Goal: Entertainment & Leisure: Consume media (video, audio)

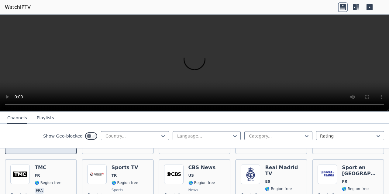
scroll to position [91, 0]
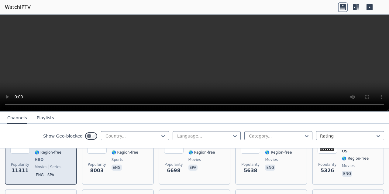
click at [26, 162] on span "Popularity" at bounding box center [20, 164] width 18 height 5
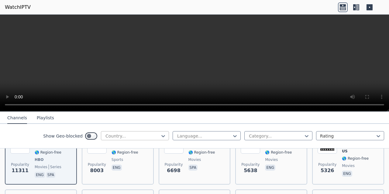
click at [147, 134] on div at bounding box center [132, 136] width 55 height 6
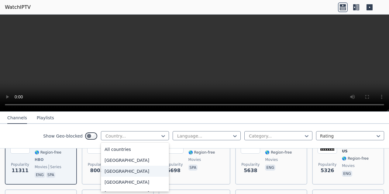
scroll to position [30, 0]
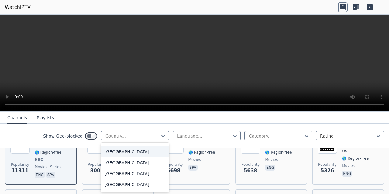
click at [109, 154] on div "Algeria" at bounding box center [135, 151] width 68 height 11
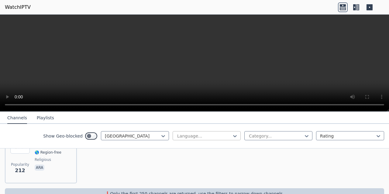
click at [197, 138] on div at bounding box center [203, 136] width 55 height 6
click at [180, 160] on div "Arabic" at bounding box center [206, 160] width 68 height 11
click at [252, 136] on div at bounding box center [275, 136] width 55 height 6
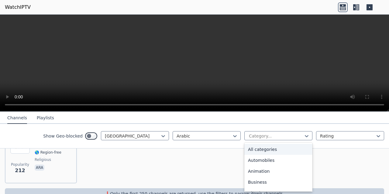
click at [253, 147] on div "All categories" at bounding box center [278, 149] width 68 height 11
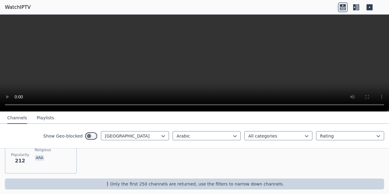
scroll to position [70, 0]
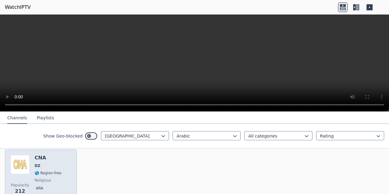
click at [36, 163] on span "DZ" at bounding box center [38, 165] width 6 height 5
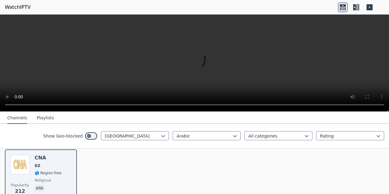
click at [96, 163] on div "Popularity 212 CNA DZ 🌎 Region-free religious ara" at bounding box center [194, 176] width 389 height 64
click at [150, 139] on div at bounding box center [132, 136] width 55 height 6
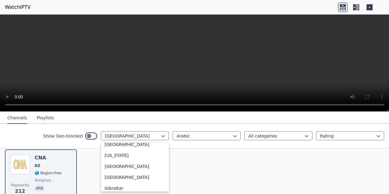
scroll to position [789, 0]
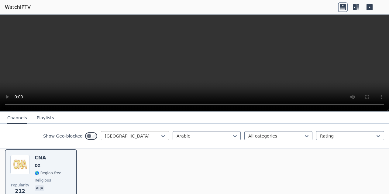
click at [118, 134] on div at bounding box center [132, 136] width 55 height 6
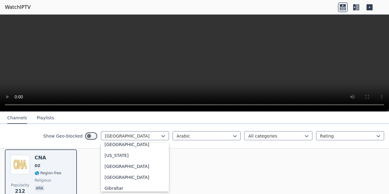
scroll to position [698, 0]
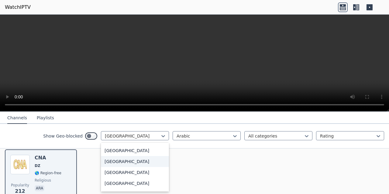
click at [107, 167] on div "France" at bounding box center [135, 161] width 68 height 11
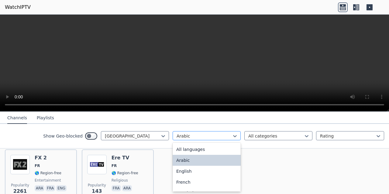
click at [191, 136] on div at bounding box center [203, 136] width 55 height 6
click at [184, 149] on div "All languages" at bounding box center [206, 149] width 68 height 11
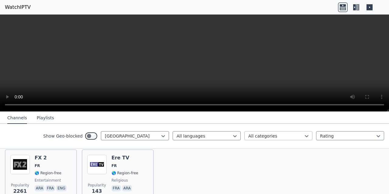
click at [263, 137] on div at bounding box center [275, 136] width 55 height 6
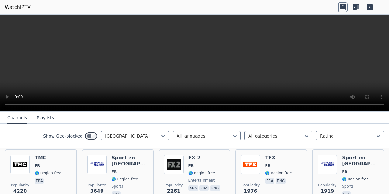
click at [110, 120] on nav "Channels Playlists" at bounding box center [194, 118] width 389 height 12
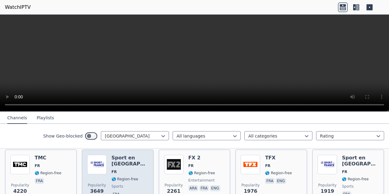
click at [129, 155] on h6 "Sport en [GEOGRAPHIC_DATA]" at bounding box center [129, 161] width 37 height 12
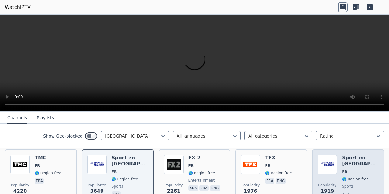
click at [348, 155] on h6 "Sport en [GEOGRAPHIC_DATA]" at bounding box center [359, 161] width 37 height 12
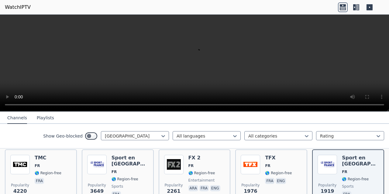
scroll to position [131, 0]
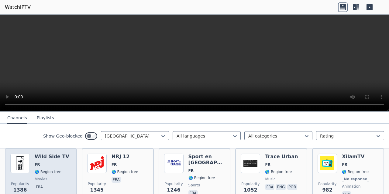
click at [46, 154] on h6 "Wild Side TV" at bounding box center [52, 157] width 35 height 6
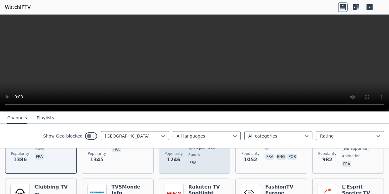
scroll to position [192, 0]
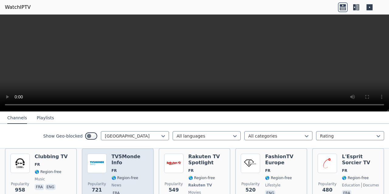
click at [121, 154] on h6 "TV5Monde Info" at bounding box center [129, 160] width 37 height 12
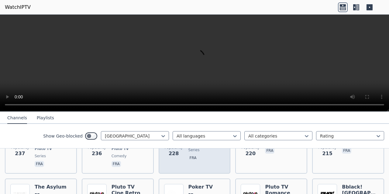
scroll to position [465, 0]
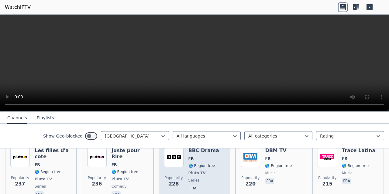
click at [194, 163] on span "🌎 Region-free" at bounding box center [201, 165] width 27 height 5
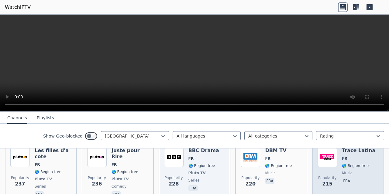
click at [320, 158] on img at bounding box center [326, 157] width 19 height 19
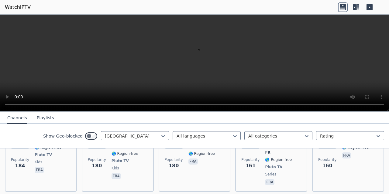
scroll to position [708, 0]
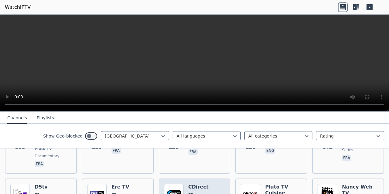
click at [188, 184] on h6 "CDirect" at bounding box center [201, 187] width 27 height 6
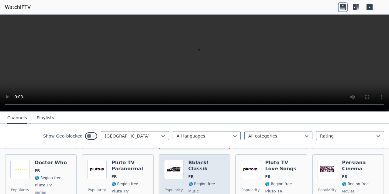
scroll to position [769, 0]
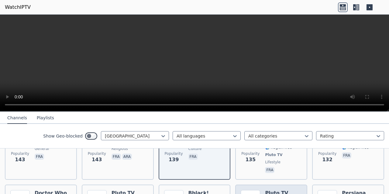
click at [273, 190] on h6 "Pluto TV Love Songs" at bounding box center [283, 196] width 37 height 12
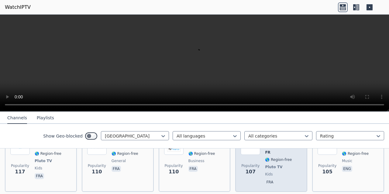
scroll to position [920, 0]
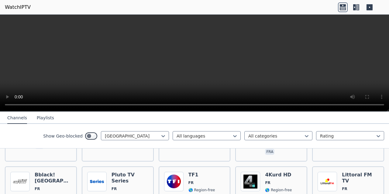
click at [38, 117] on button "Playlists" at bounding box center [45, 118] width 17 height 12
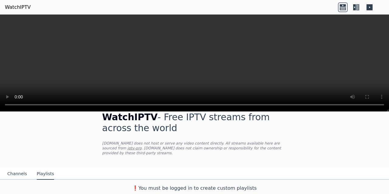
scroll to position [6, 0]
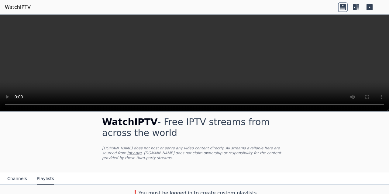
click at [16, 173] on button "Channels" at bounding box center [17, 179] width 20 height 12
click at [42, 173] on button "Playlists" at bounding box center [45, 179] width 17 height 12
click at [19, 173] on button "Channels" at bounding box center [17, 179] width 20 height 12
click at [353, 7] on icon at bounding box center [354, 7] width 3 height 6
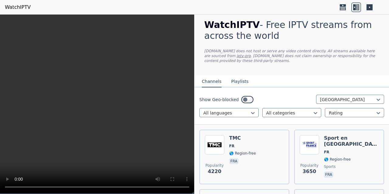
click at [368, 5] on icon at bounding box center [369, 7] width 6 height 6
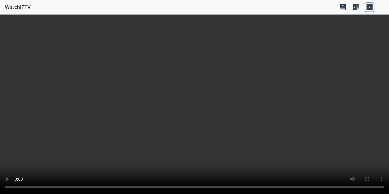
click at [357, 7] on icon at bounding box center [357, 7] width 3 height 6
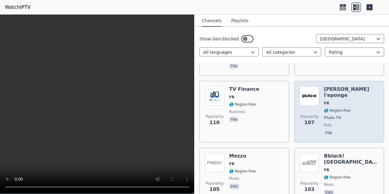
scroll to position [2034, 0]
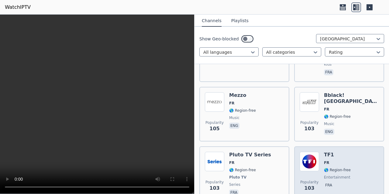
click at [309, 152] on img at bounding box center [308, 161] width 19 height 19
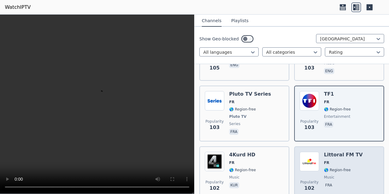
scroll to position [2125, 0]
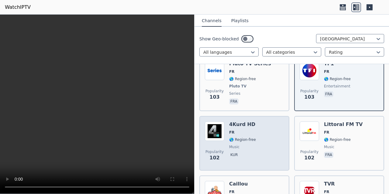
click at [253, 121] on div "Popularity 102 4Kurd HD FR 🌎 Region-free music kur" at bounding box center [244, 143] width 79 height 44
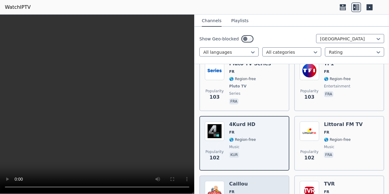
drag, startPoint x: 249, startPoint y: 136, endPoint x: 260, endPoint y: 137, distance: 11.6
click at [249, 181] on h6 "Caillou" at bounding box center [242, 184] width 27 height 6
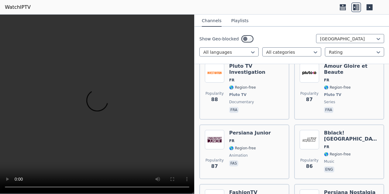
scroll to position [2701, 0]
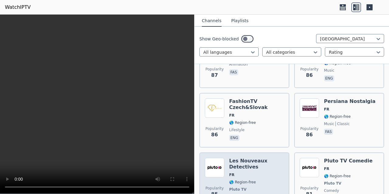
click at [256, 158] on h6 "Les Nouveaux Detectives" at bounding box center [256, 164] width 55 height 12
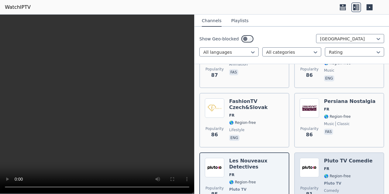
click at [342, 166] on span "FR" at bounding box center [348, 168] width 49 height 5
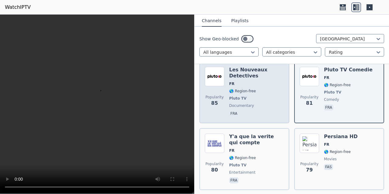
scroll to position [2853, 0]
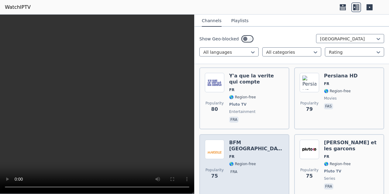
click at [256, 169] on span "fra" at bounding box center [256, 172] width 55 height 7
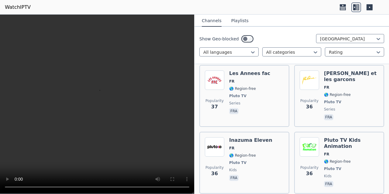
scroll to position [4492, 0]
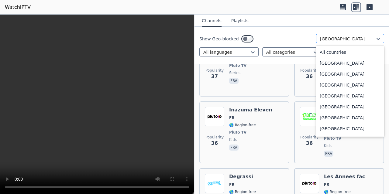
click at [329, 37] on div at bounding box center [347, 39] width 55 height 6
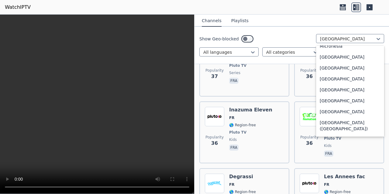
scroll to position [1369, 0]
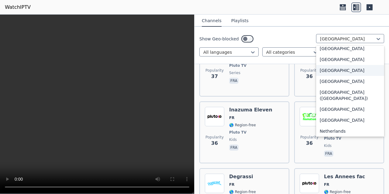
click at [333, 76] on div "Morocco" at bounding box center [350, 70] width 68 height 11
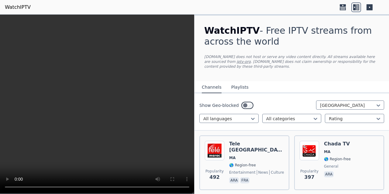
scroll to position [61, 0]
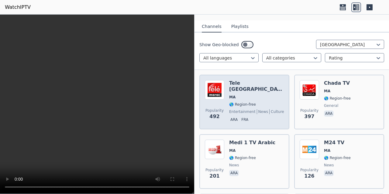
click at [239, 95] on span "MA" at bounding box center [256, 97] width 55 height 5
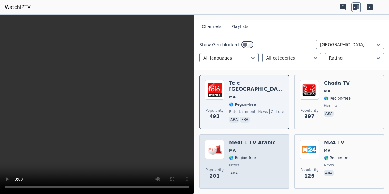
scroll to position [91, 0]
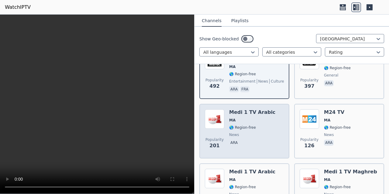
click at [250, 124] on div "Medi 1 TV Arabic MA 🌎 Region-free news ara" at bounding box center [252, 131] width 46 height 44
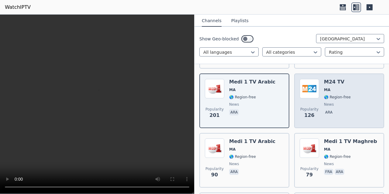
scroll to position [152, 0]
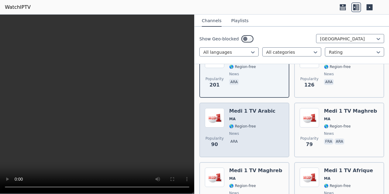
click at [253, 125] on span "🌎 Region-free" at bounding box center [252, 126] width 46 height 5
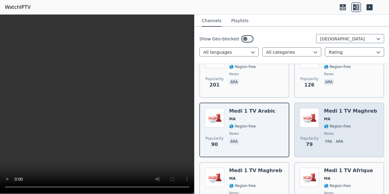
click at [320, 118] on div "Popularity 79 Medi 1 TV Maghreb MA 🌎 Region-free news fra ara" at bounding box center [338, 130] width 79 height 44
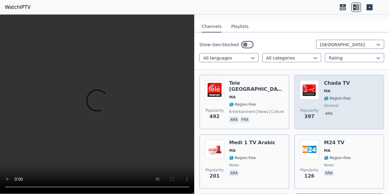
scroll to position [30, 0]
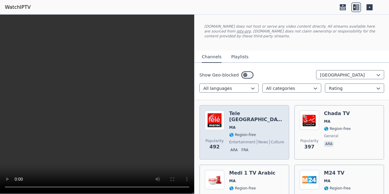
click at [225, 134] on div "Popularity 492 Tele Maroc MA 🌎 Region-free entertainment news culture ara fra" at bounding box center [244, 132] width 79 height 44
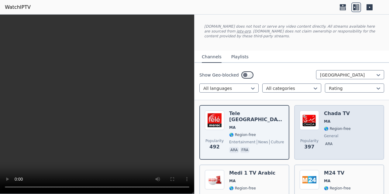
click at [314, 123] on img at bounding box center [308, 119] width 19 height 19
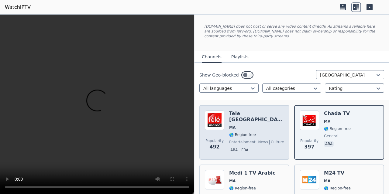
scroll to position [91, 0]
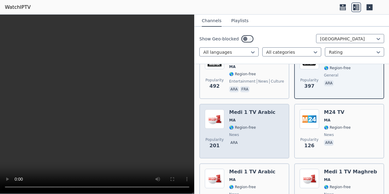
click at [244, 118] on span "MA" at bounding box center [252, 120] width 46 height 5
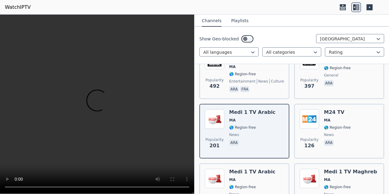
scroll to position [121, 0]
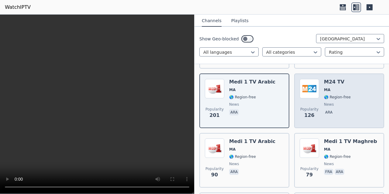
click at [348, 85] on div "Popularity 126 M24 TV MA 🌎 Region-free news ara" at bounding box center [338, 101] width 79 height 44
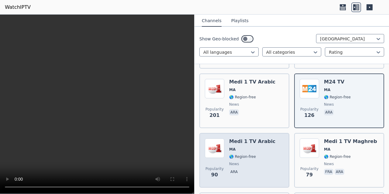
click at [249, 153] on div "Medi 1 TV Arabic MA 🌎 Region-free news ara" at bounding box center [252, 160] width 46 height 44
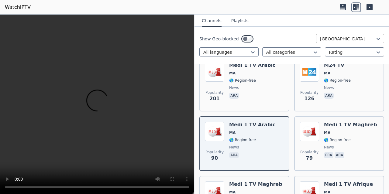
scroll to position [47, 0]
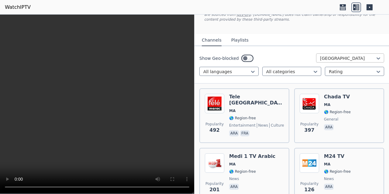
click at [337, 55] on div "Morocco" at bounding box center [350, 57] width 68 height 9
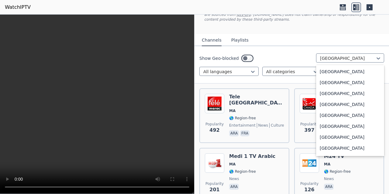
scroll to position [1531, 0]
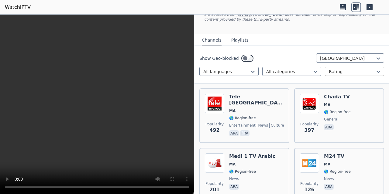
click at [338, 72] on div at bounding box center [351, 72] width 46 height 6
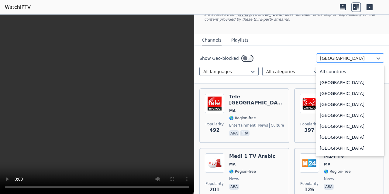
click at [335, 58] on div at bounding box center [347, 58] width 55 height 6
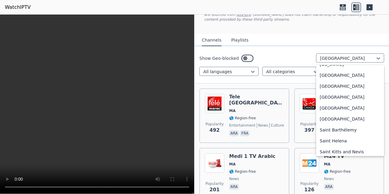
scroll to position [1622, 0]
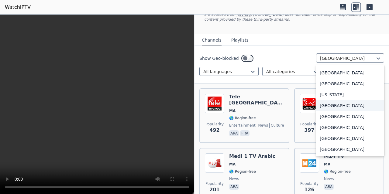
click at [322, 107] on div "Qatar" at bounding box center [350, 105] width 68 height 11
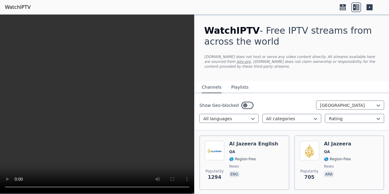
scroll to position [30, 0]
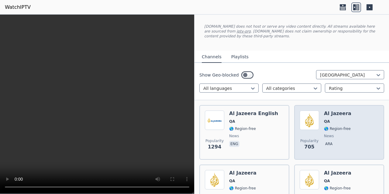
click at [335, 126] on span "🌎 Region-free" at bounding box center [337, 128] width 27 height 5
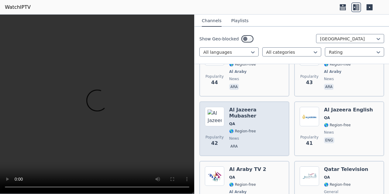
scroll to position [364, 0]
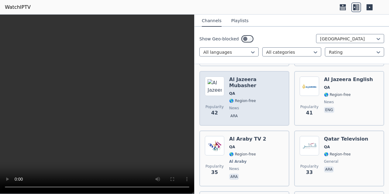
click at [267, 83] on div "Al Jazeera Mubasher QA 🌎 Region-free news ara" at bounding box center [256, 98] width 55 height 44
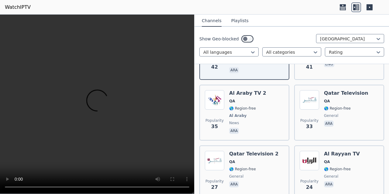
scroll to position [319, 0]
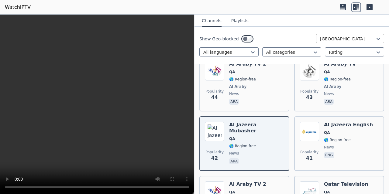
click at [321, 39] on div at bounding box center [347, 39] width 55 height 6
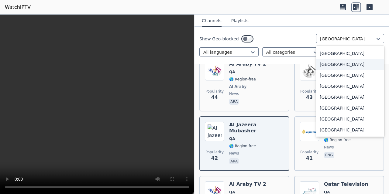
scroll to position [2097, 0]
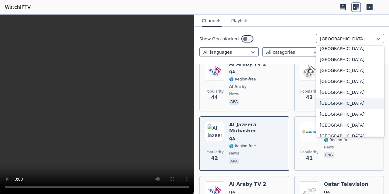
click at [330, 103] on div "United States" at bounding box center [350, 103] width 68 height 11
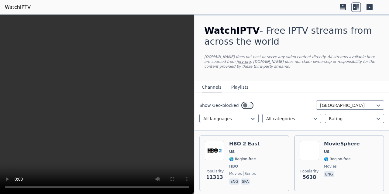
scroll to position [61, 0]
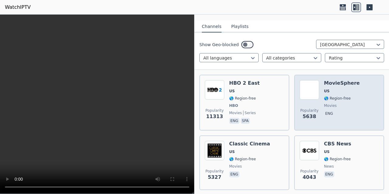
click at [340, 85] on h6 "MovieSphere" at bounding box center [342, 83] width 36 height 6
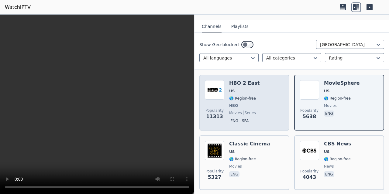
click at [245, 96] on span "🌎 Region-free" at bounding box center [242, 98] width 27 height 5
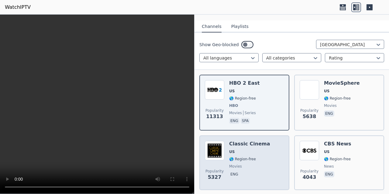
click at [262, 144] on div "Popularity 5327 Classic Cinema US 🌎 Region-free movies eng" at bounding box center [244, 163] width 79 height 44
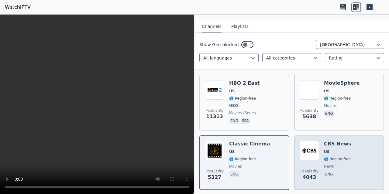
click at [337, 154] on span "US" at bounding box center [337, 151] width 27 height 5
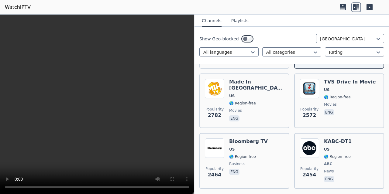
scroll to position [212, 0]
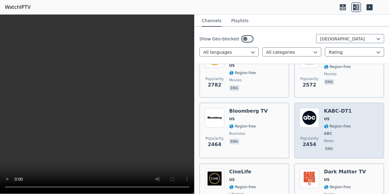
click at [312, 117] on img at bounding box center [308, 117] width 19 height 19
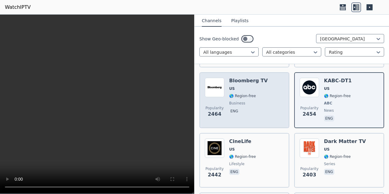
scroll to position [273, 0]
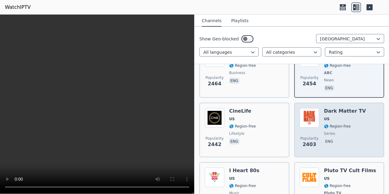
click at [349, 113] on h6 "Dark Matter TV" at bounding box center [345, 111] width 42 height 6
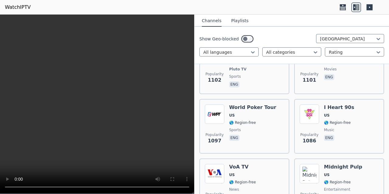
scroll to position [880, 0]
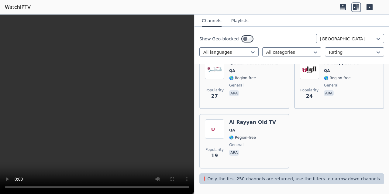
scroll to position [501, 0]
